Goal: Transaction & Acquisition: Purchase product/service

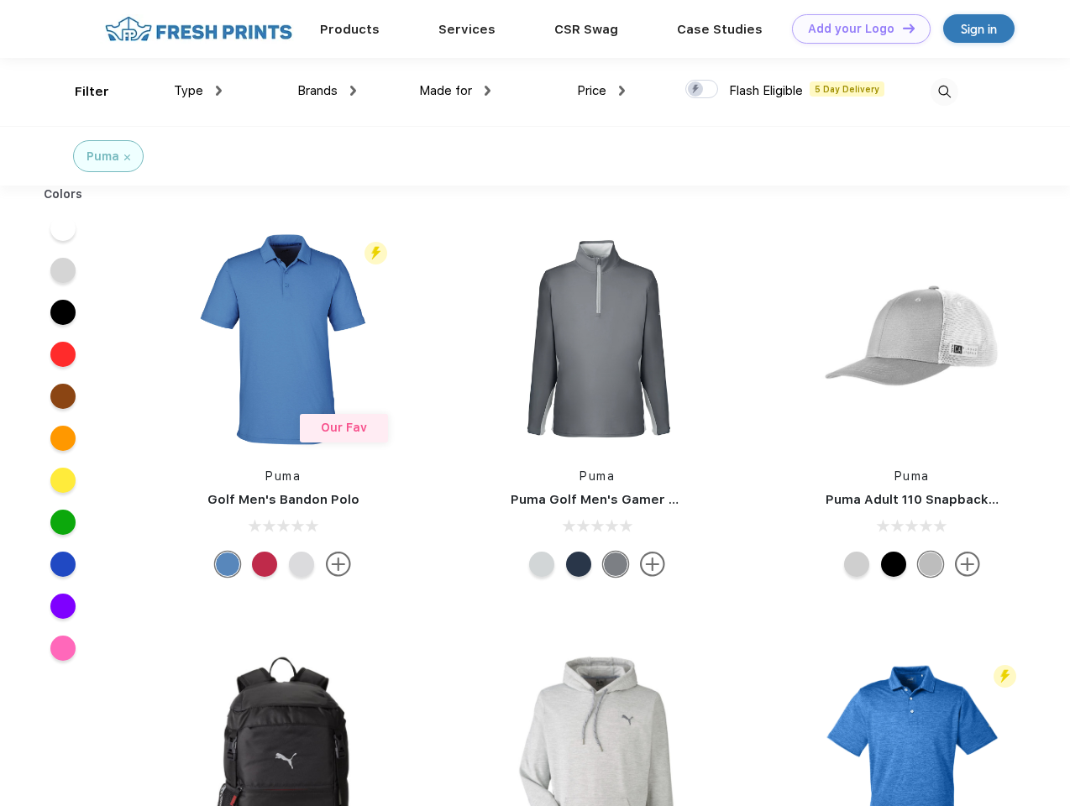
click at [855, 29] on link "Add your Logo Design Tool" at bounding box center [861, 28] width 139 height 29
click at [0, 0] on div "Design Tool" at bounding box center [0, 0] width 0 height 0
click at [901, 28] on link "Add your Logo Design Tool" at bounding box center [861, 28] width 139 height 29
click at [81, 92] on div "Filter" at bounding box center [92, 91] width 34 height 19
click at [198, 91] on span "Type" at bounding box center [188, 90] width 29 height 15
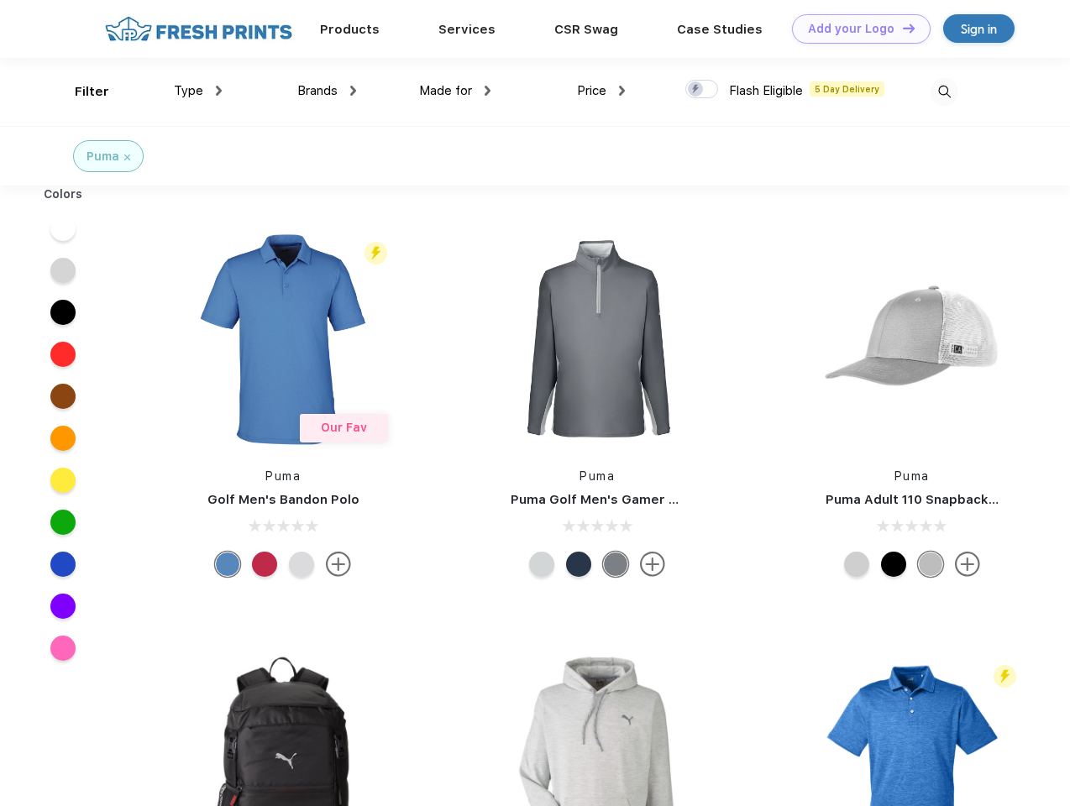
click at [327, 91] on span "Brands" at bounding box center [317, 90] width 40 height 15
click at [455, 91] on span "Made for" at bounding box center [445, 90] width 53 height 15
click at [601, 91] on span "Price" at bounding box center [591, 90] width 29 height 15
click at [702, 90] on div at bounding box center [701, 89] width 33 height 18
click at [696, 90] on input "checkbox" at bounding box center [690, 84] width 11 height 11
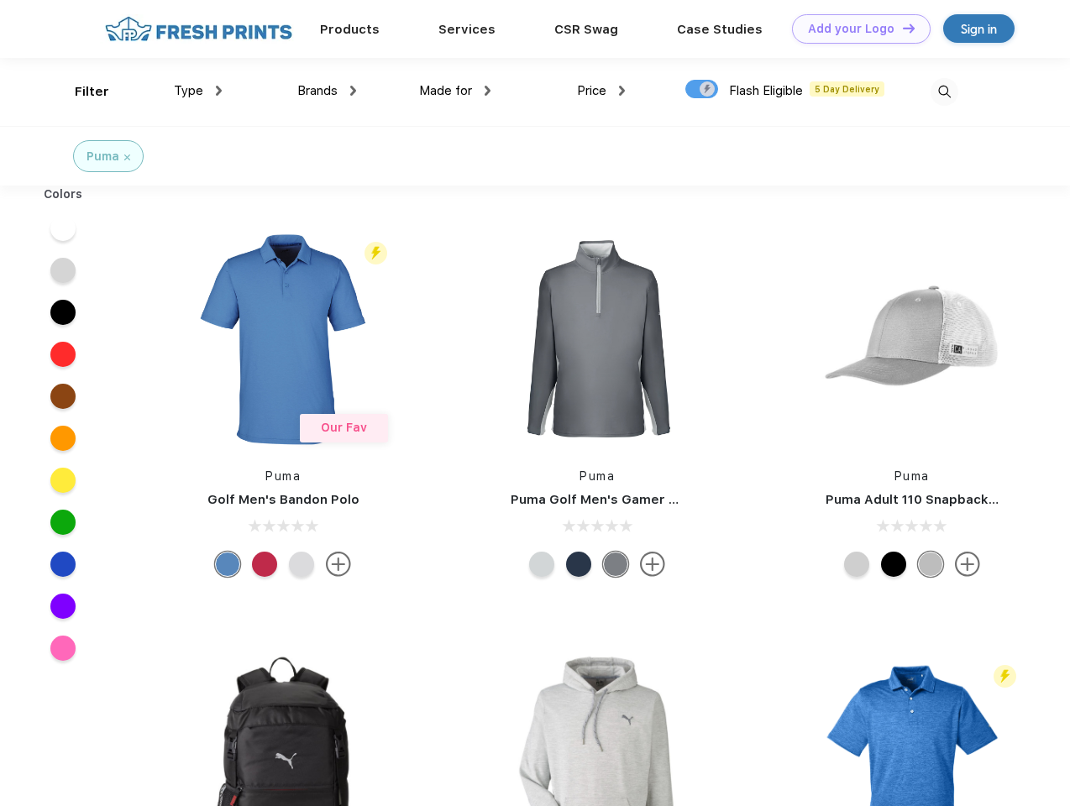
click at [944, 92] on img at bounding box center [944, 92] width 28 height 28
